Goal: Obtain resource: Obtain resource

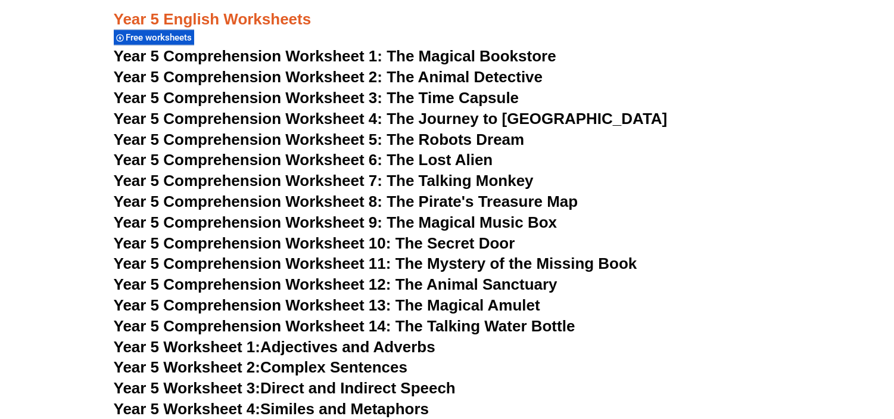
scroll to position [5917, 0]
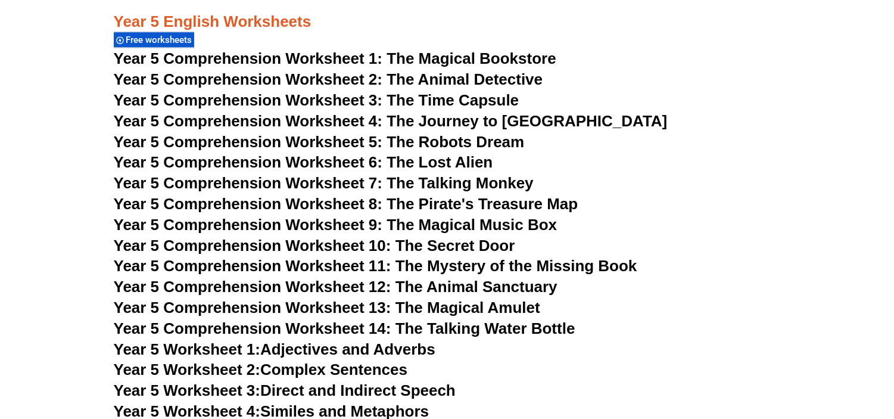
click at [353, 104] on span "Year 5 Comprehension Worksheet 3: The Time Capsule" at bounding box center [316, 100] width 405 height 18
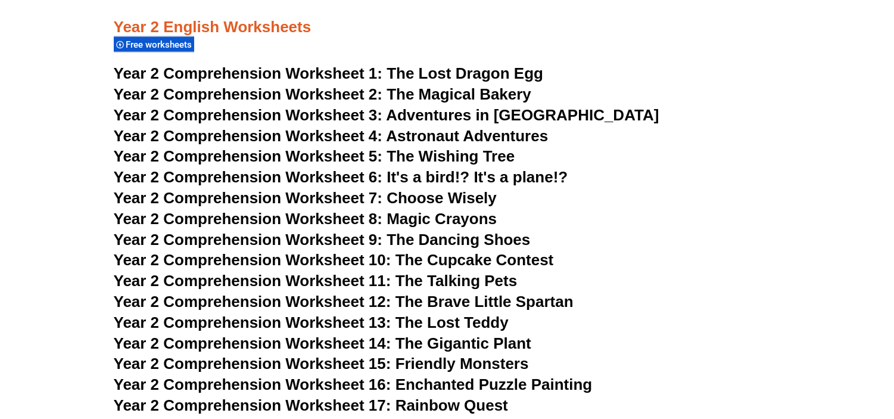
scroll to position [3041, 0]
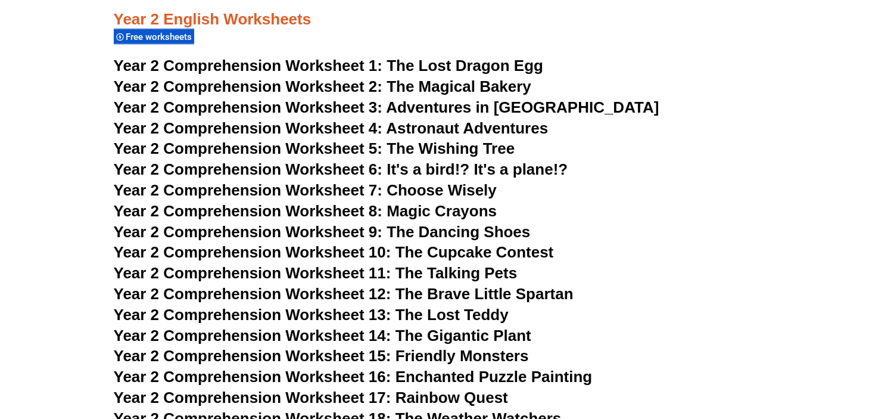
click at [405, 246] on span "Year 2 Comprehension Worksheet 10: The Cupcake Contest" at bounding box center [334, 252] width 440 height 18
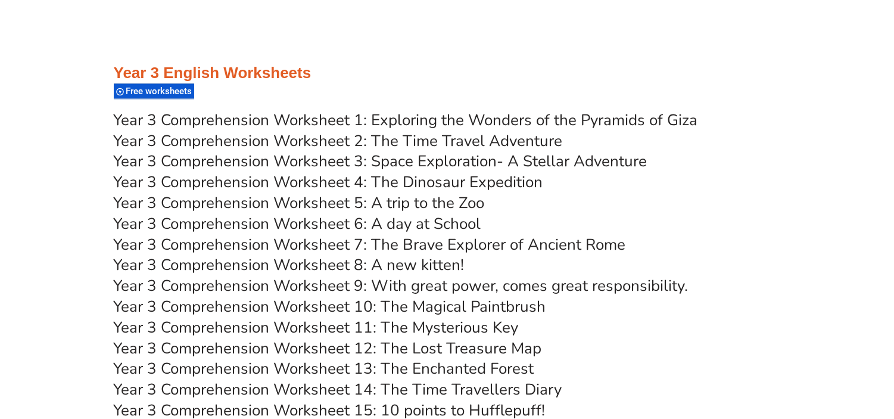
scroll to position [4085, 0]
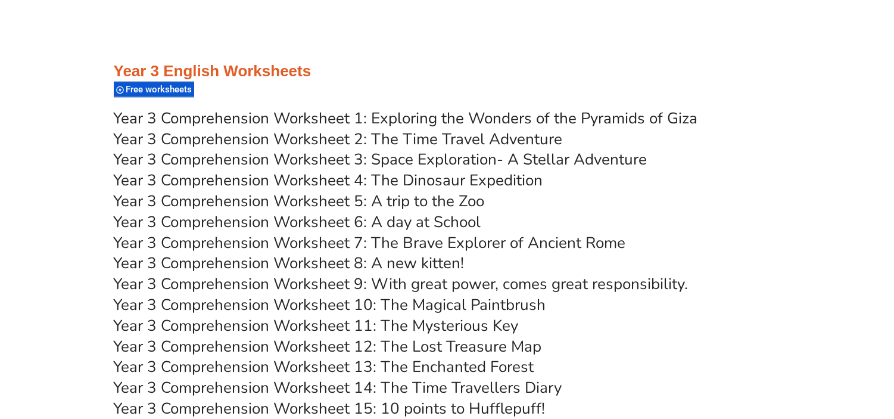
click at [399, 161] on link "Year 3 Comprehension Worksheet 3: Space Exploration- A Stellar Adventure" at bounding box center [380, 159] width 533 height 21
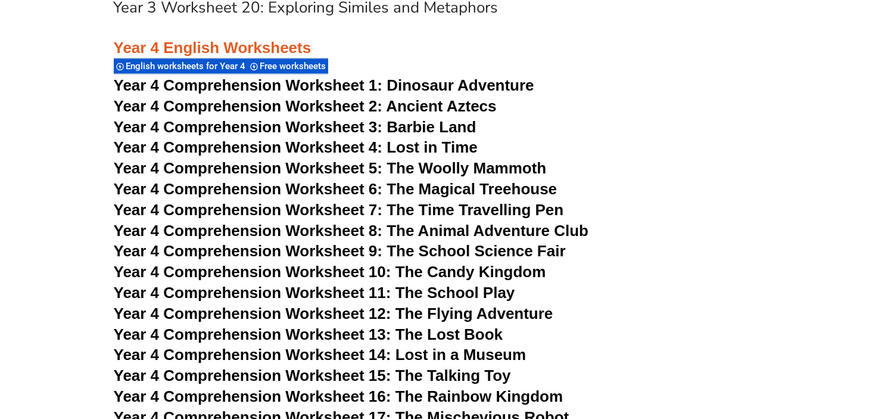
scroll to position [5009, 0]
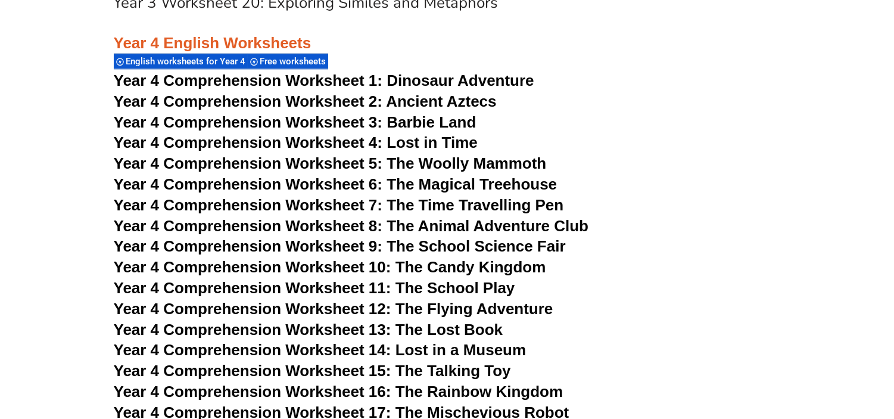
click at [357, 183] on span "Year 4 Comprehension Worksheet 6: The Magical Treehouse" at bounding box center [336, 184] width 444 height 18
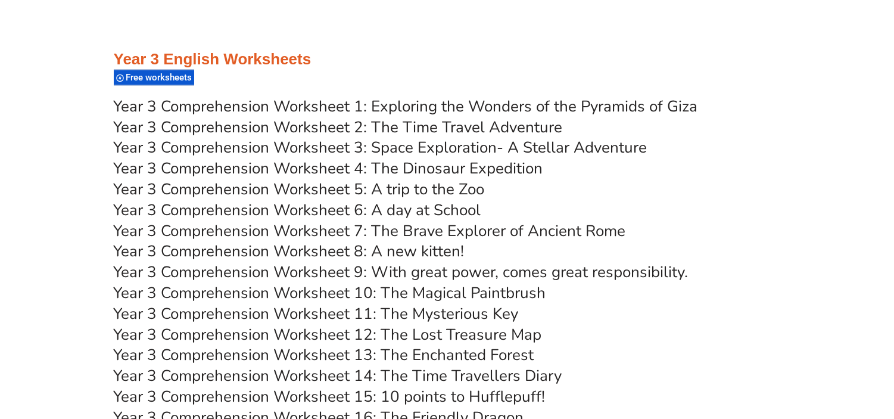
scroll to position [4023, 0]
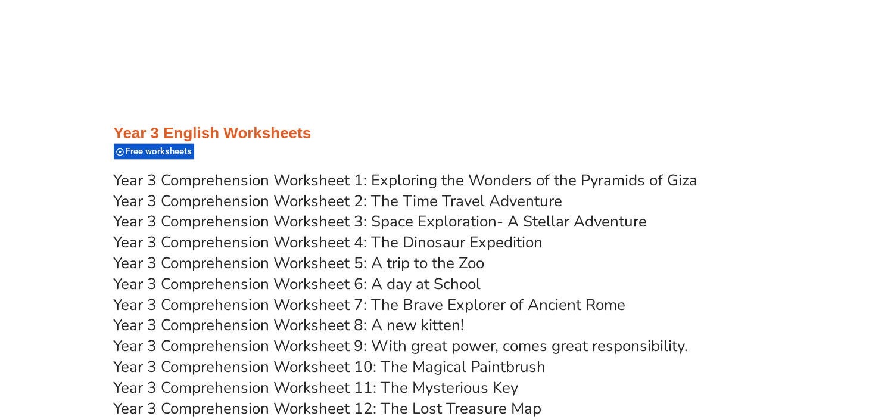
click at [292, 320] on link "Year 3 Comprehension Worksheet 8: A new kitten!" at bounding box center [289, 324] width 351 height 21
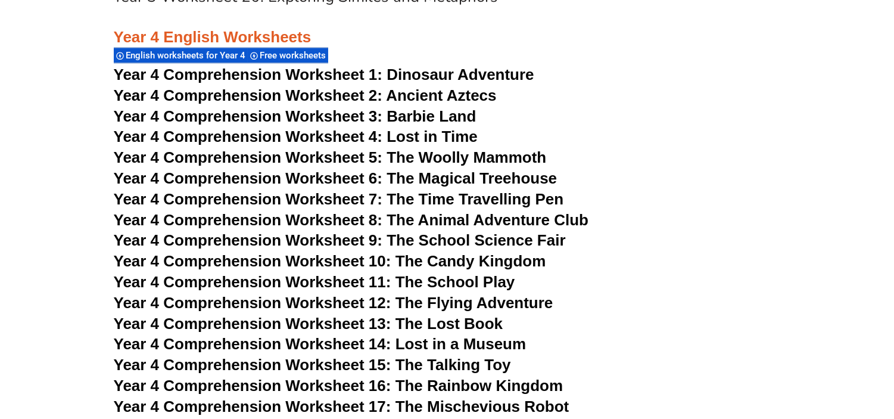
scroll to position [5014, 0]
click at [445, 99] on span "Year 4 Comprehension Worksheet 2: Ancient Aztecs" at bounding box center [305, 96] width 383 height 18
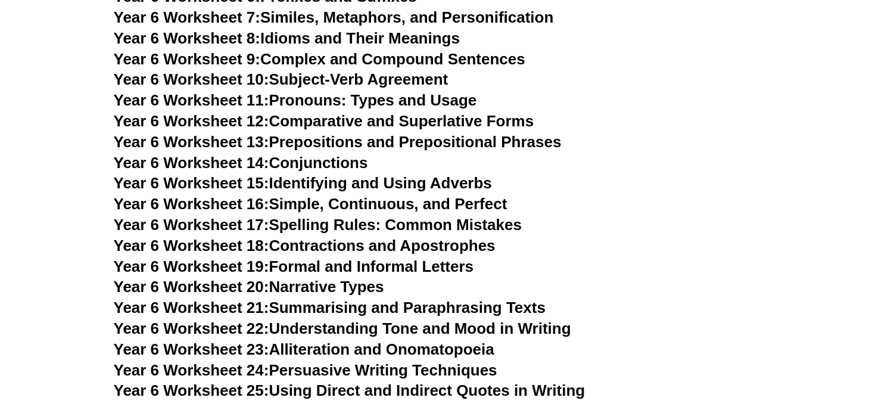
scroll to position [7321, 0]
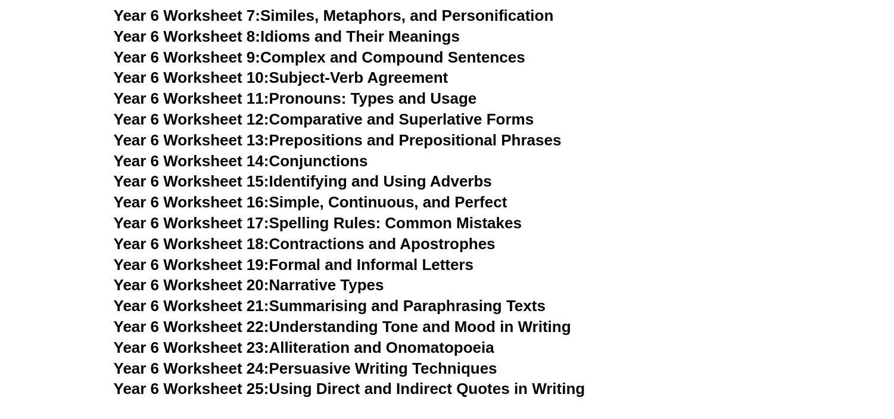
click at [284, 317] on link "Year 6 Worksheet 22: Understanding Tone and Mood in Writing" at bounding box center [342, 326] width 457 height 18
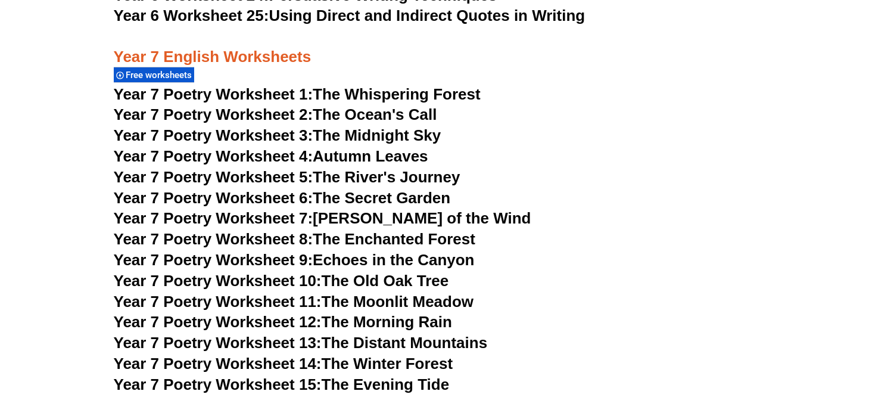
scroll to position [7694, 0]
click at [288, 188] on span "Year 7 Poetry Worksheet 6:" at bounding box center [213, 197] width 199 height 18
